Goal: Obtain resource: Download file/media

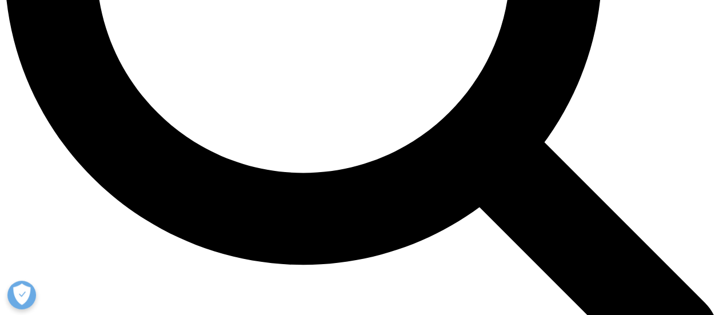
scroll to position [1071, 0]
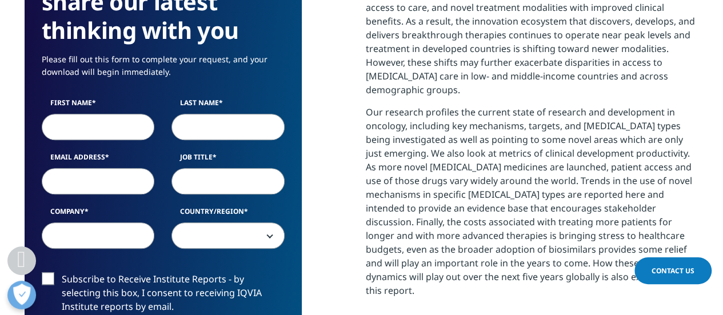
scroll to position [559, 0]
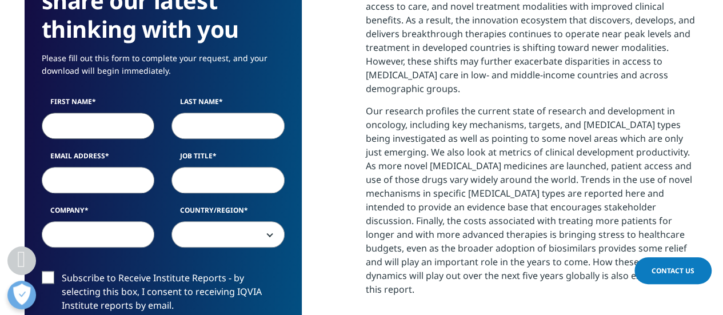
click at [103, 122] on input "First Name" at bounding box center [98, 126] width 113 height 26
type input "Ishaan"
click at [194, 127] on input "Last Name" at bounding box center [227, 126] width 113 height 26
type input "[PERSON_NAME]"
click at [120, 185] on input "Email Address" at bounding box center [98, 180] width 113 height 26
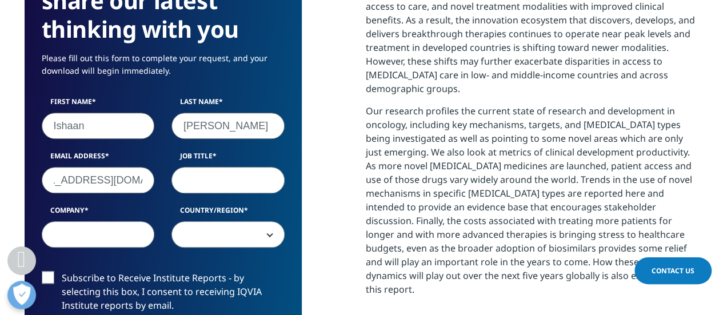
scroll to position [0, 38]
type input "[EMAIL_ADDRESS][DOMAIN_NAME]"
click at [235, 182] on input "Job Title" at bounding box center [227, 180] width 113 height 26
type input "Researcher"
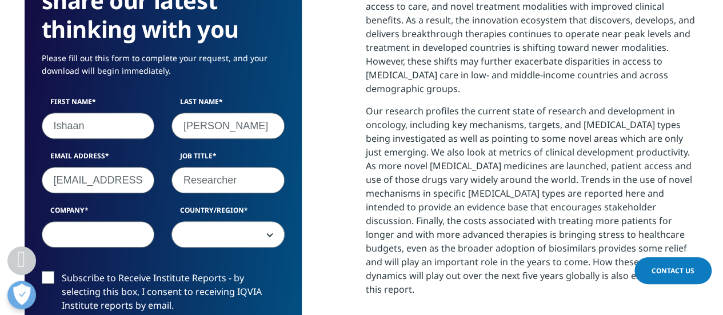
click at [70, 233] on input "Company" at bounding box center [98, 234] width 113 height 26
type input "[GEOGRAPHIC_DATA]"
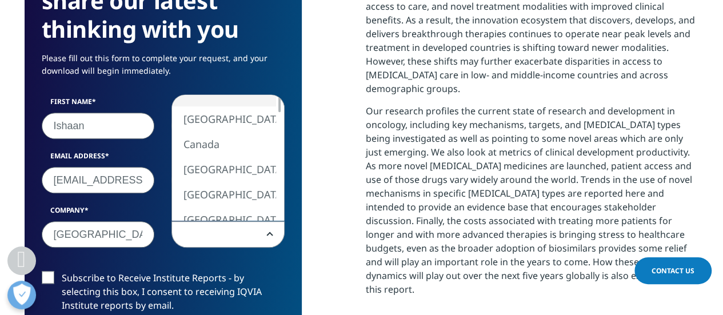
click at [227, 234] on span at bounding box center [228, 235] width 112 height 26
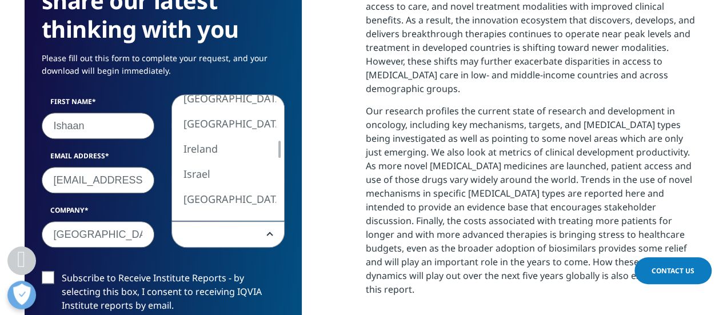
select select "India"
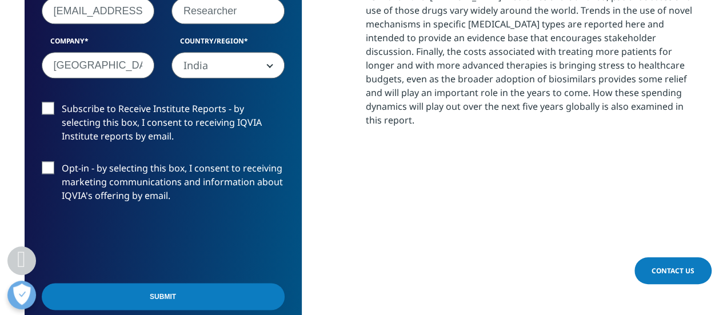
scroll to position [770, 0]
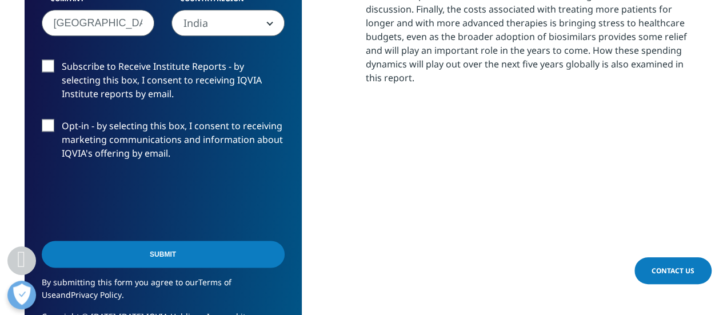
click at [199, 247] on input "Submit" at bounding box center [163, 254] width 243 height 27
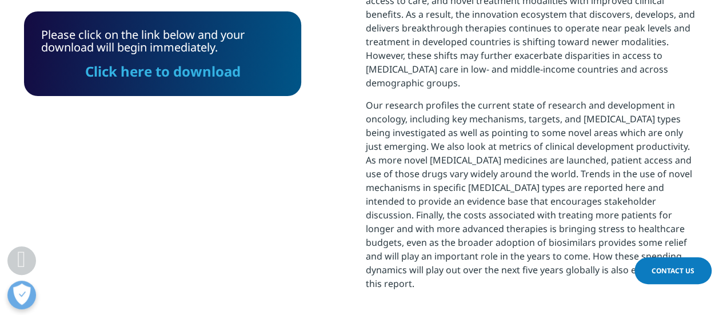
scroll to position [565, 0]
click at [172, 68] on link "Click here to download" at bounding box center [162, 71] width 155 height 19
